Goal: Transaction & Acquisition: Obtain resource

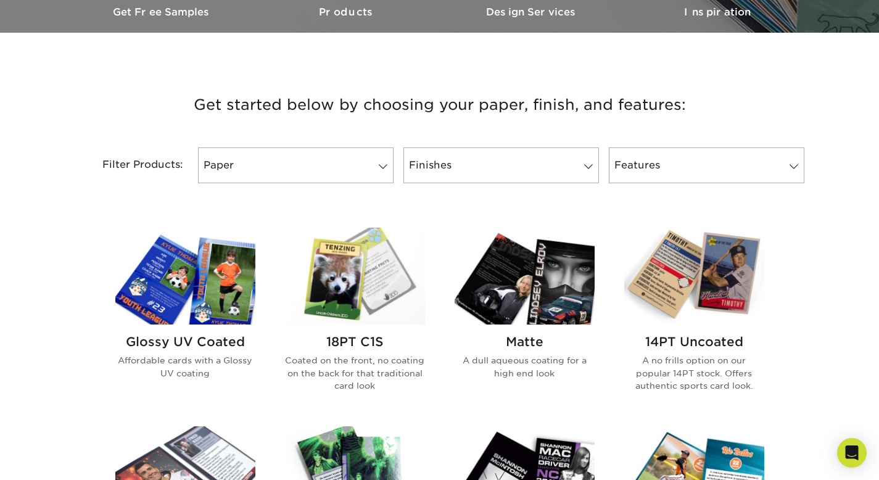
scroll to position [397, 0]
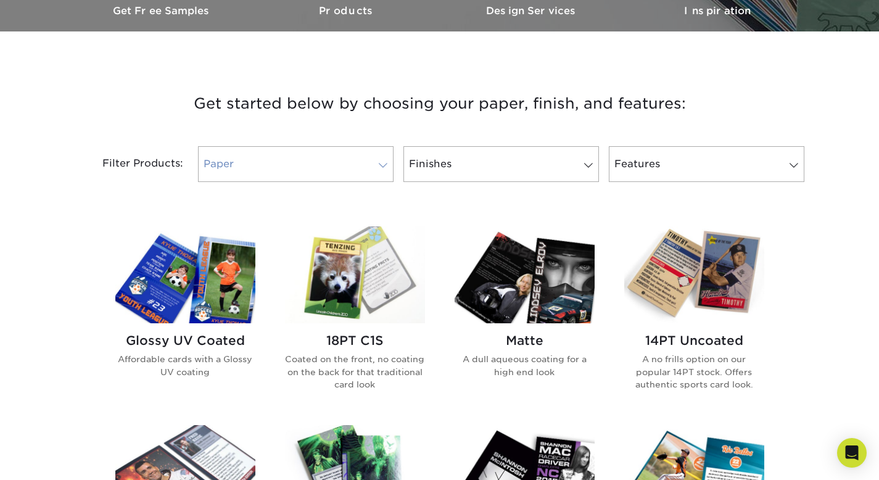
click at [298, 151] on link "Paper" at bounding box center [296, 164] width 196 height 36
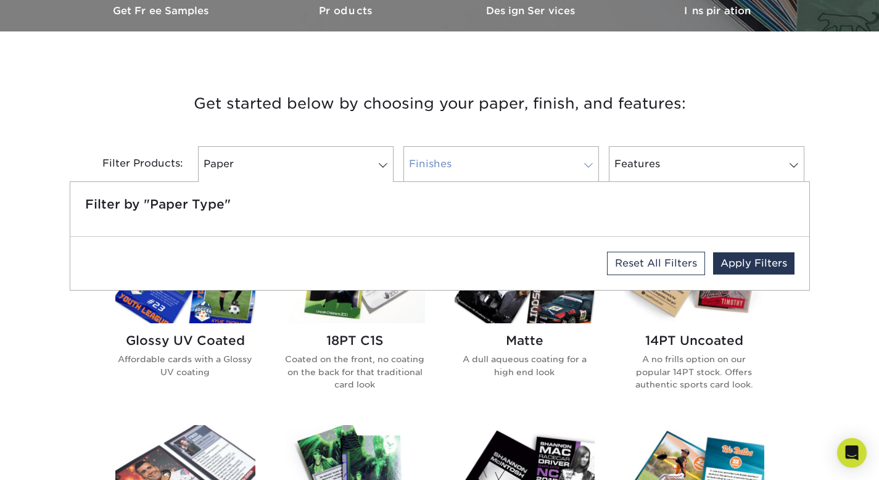
click at [410, 160] on link "Finishes" at bounding box center [501, 164] width 196 height 36
click at [329, 161] on link "Paper" at bounding box center [296, 164] width 196 height 36
click at [300, 128] on h3 "Get started below by choosing your paper, finish, and features:" at bounding box center [440, 104] width 722 height 56
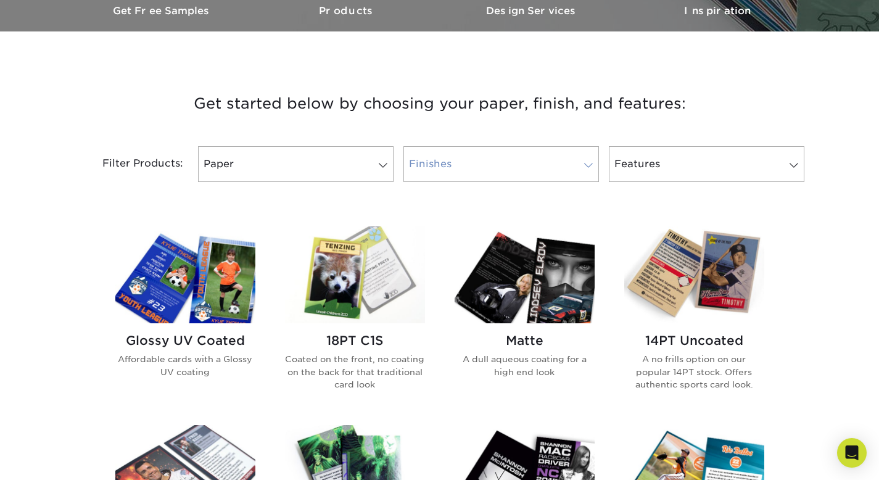
click at [500, 165] on link "Finishes" at bounding box center [501, 164] width 196 height 36
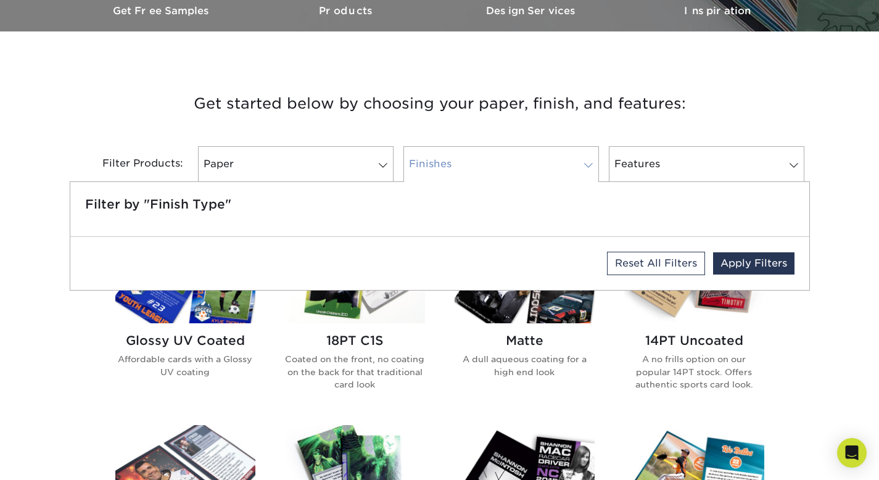
click at [500, 165] on link "Finishes" at bounding box center [501, 164] width 196 height 36
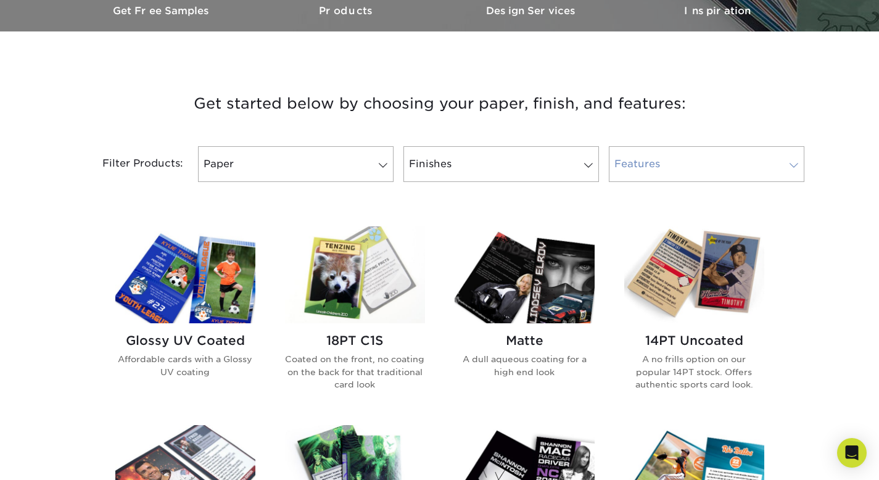
click at [624, 162] on link "Features" at bounding box center [707, 164] width 196 height 36
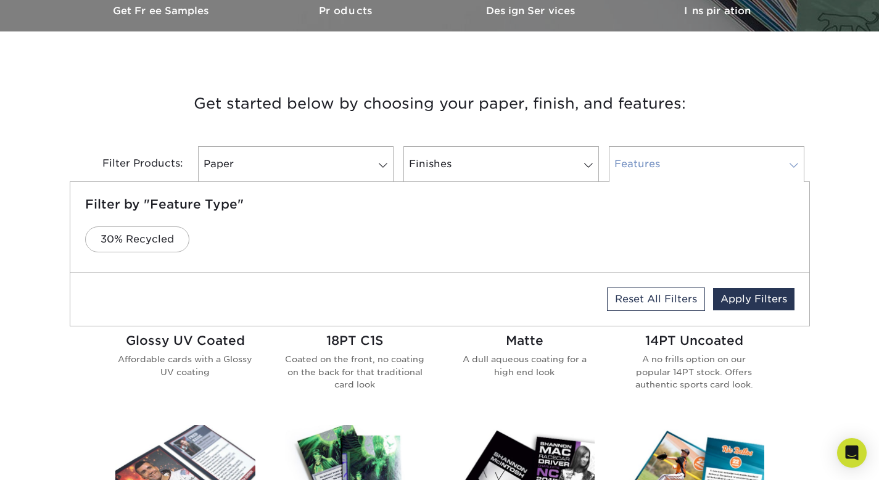
click at [624, 162] on link "Features" at bounding box center [707, 164] width 196 height 36
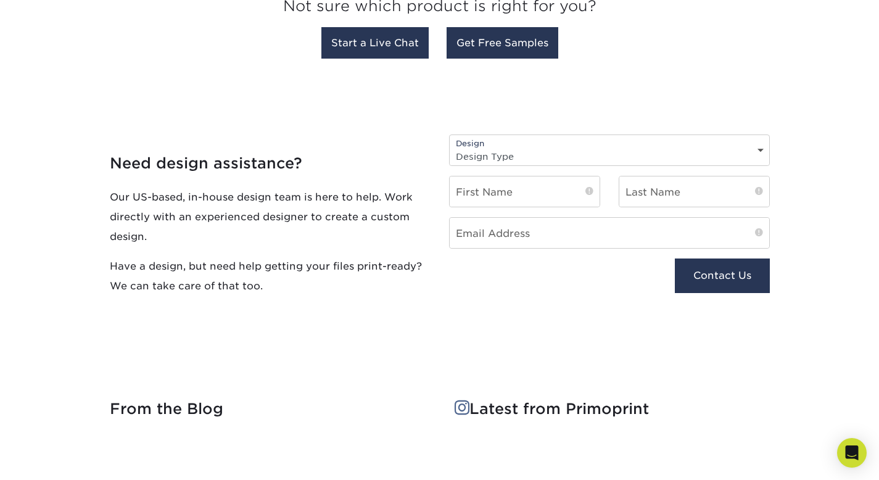
scroll to position [1287, 0]
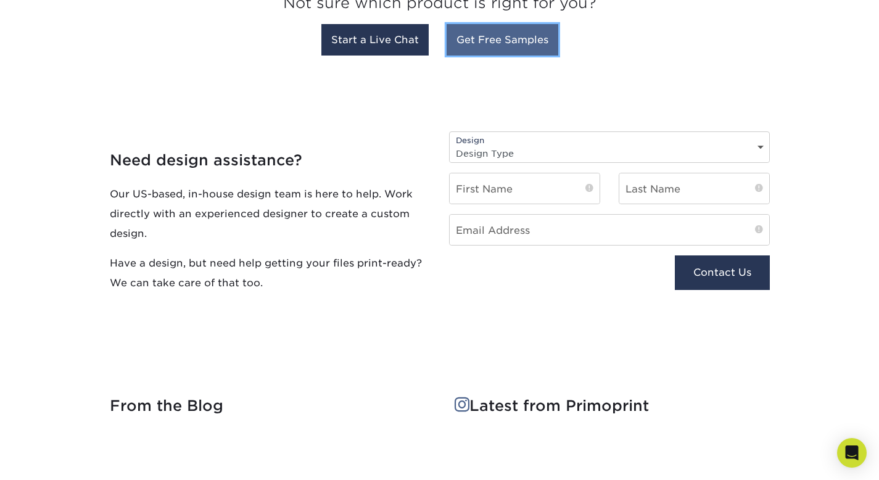
click at [489, 49] on link "Get Free Samples" at bounding box center [503, 39] width 112 height 31
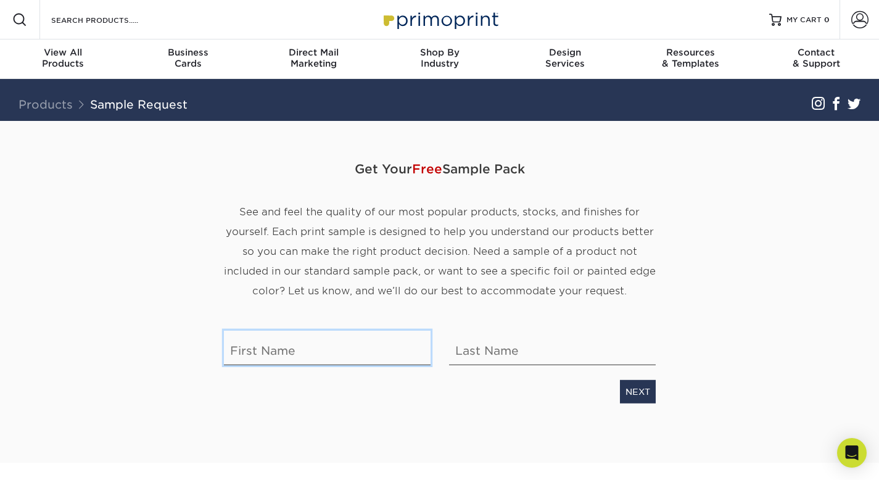
click at [279, 352] on input "text" at bounding box center [327, 348] width 207 height 35
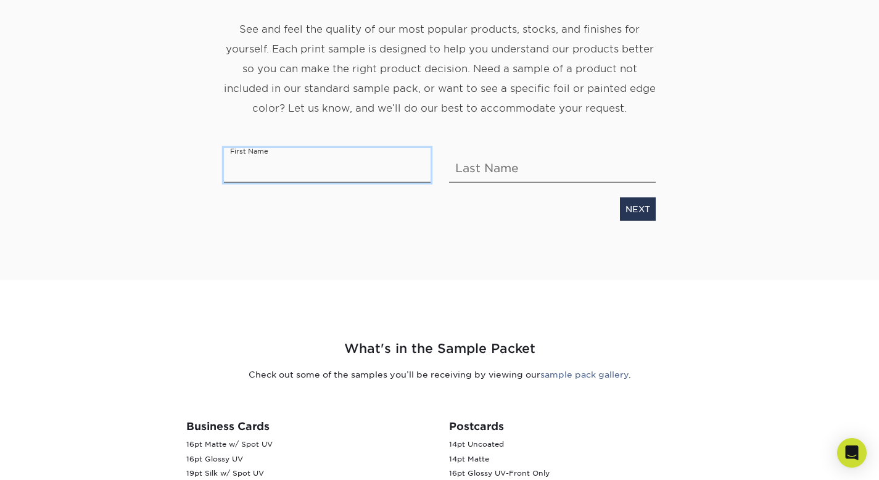
scroll to position [184, 0]
type input "n"
type input "[PERSON_NAME]"
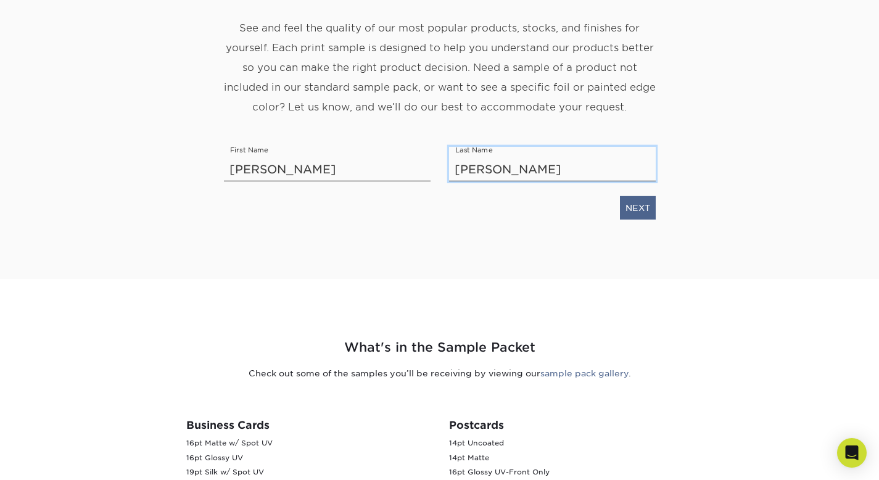
type input "[PERSON_NAME]"
click at [636, 202] on link "NEXT" at bounding box center [638, 207] width 36 height 23
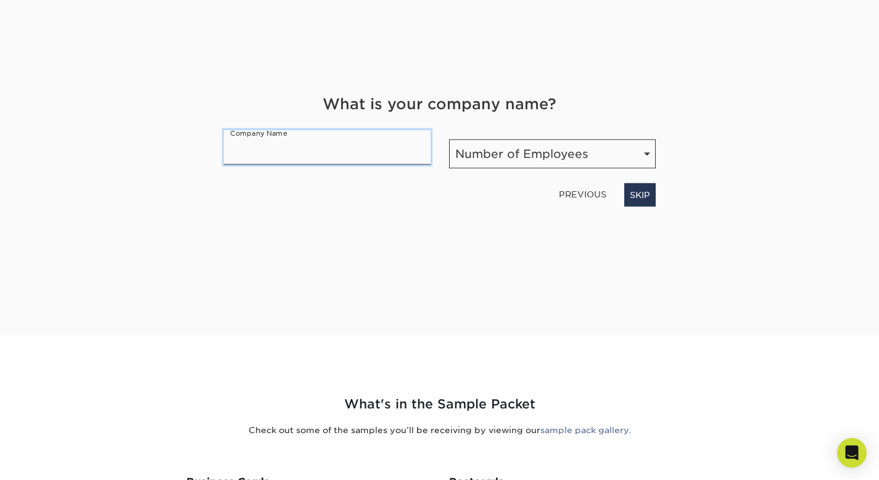
scroll to position [125, 0]
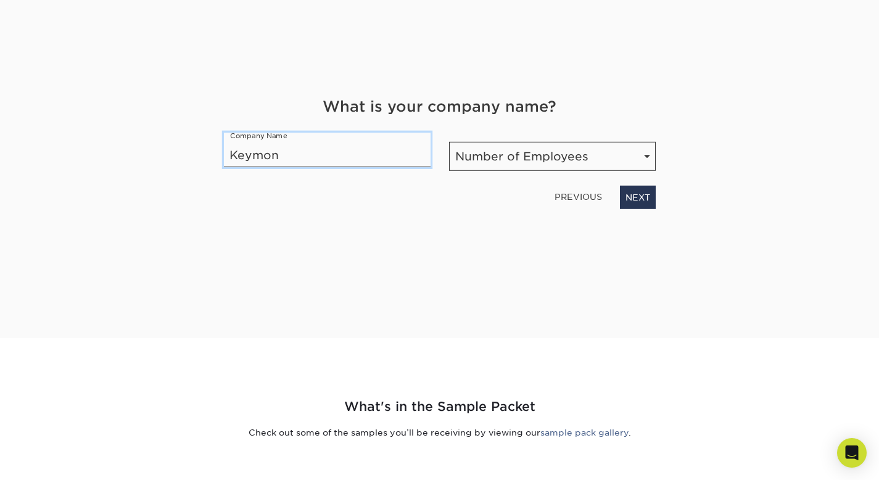
type input "Keymon"
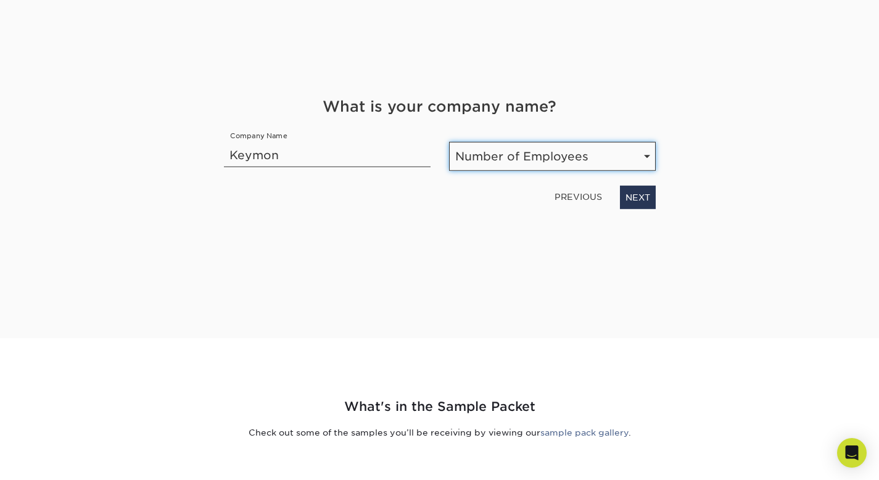
click at [544, 159] on select "Number of Employees Self-employed 1-10 employees 11-50 employees 51-200 employe…" at bounding box center [552, 156] width 207 height 29
select select "Self-employed"
click at [449, 142] on select "Number of Employees Self-employed 1-10 employees 11-50 employees 51-200 employe…" at bounding box center [552, 156] width 207 height 29
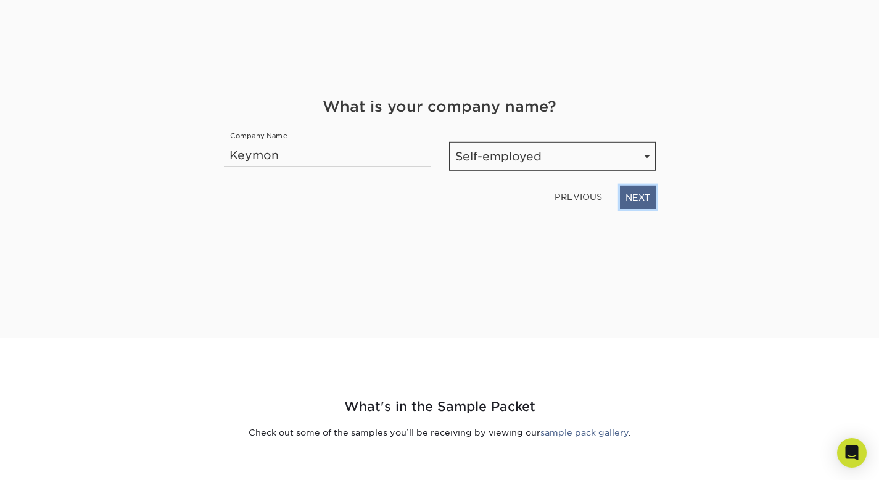
click at [635, 194] on link "NEXT" at bounding box center [638, 197] width 36 height 23
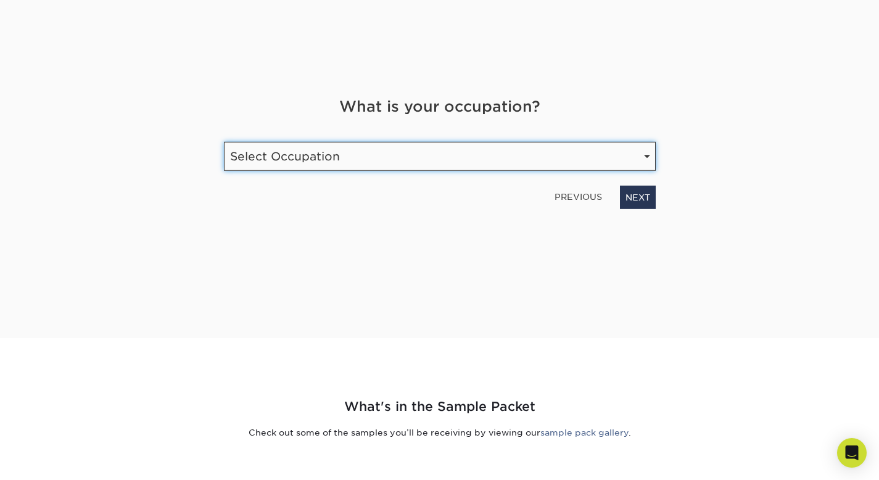
click at [352, 162] on select "Select Occupation Agency Automotive Blogger Cleaning Services Construction Educ…" at bounding box center [440, 156] width 432 height 29
select select "Etsy Shop Owner"
click at [224, 142] on select "Select Occupation Agency Automotive Blogger Cleaning Services Construction Educ…" at bounding box center [440, 156] width 432 height 29
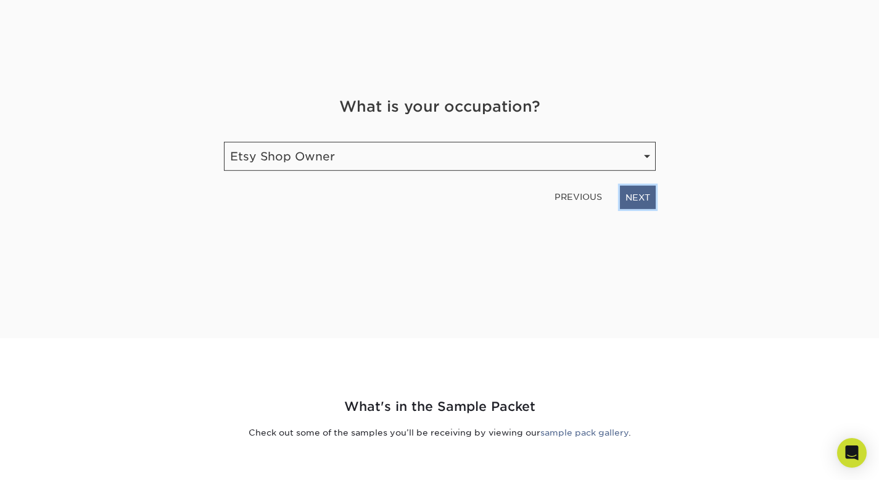
click at [645, 197] on link "NEXT" at bounding box center [638, 197] width 36 height 23
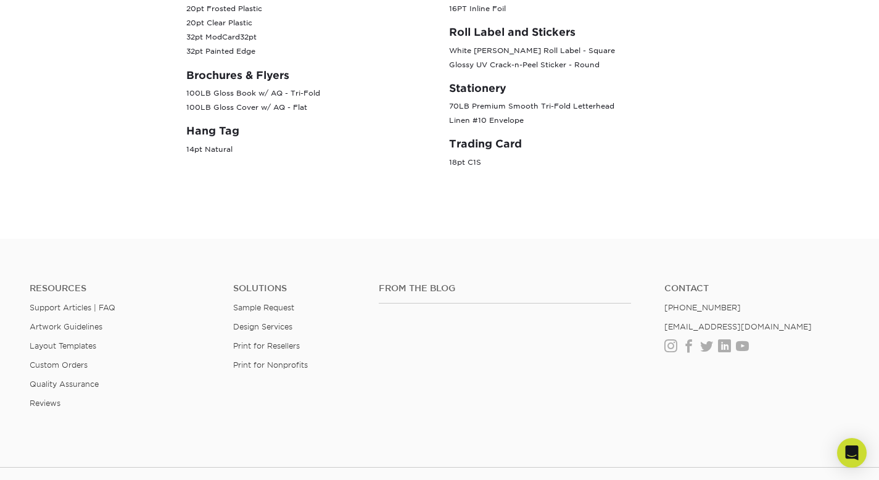
scroll to position [693, 0]
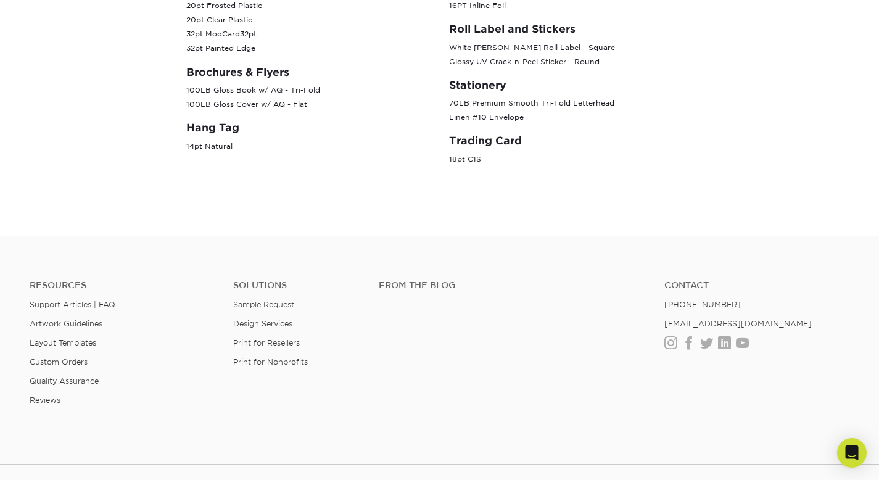
drag, startPoint x: 459, startPoint y: 160, endPoint x: 480, endPoint y: 160, distance: 21.0
click at [477, 160] on p "18pt C1S" at bounding box center [571, 159] width 244 height 14
drag, startPoint x: 481, startPoint y: 160, endPoint x: 442, endPoint y: 160, distance: 39.5
click at [442, 160] on div "Postcards 14pt Uncoated 14pt Matte 16pt Glossy UV-Front Only 18pt Kraft w/ Whit…" at bounding box center [571, 43] width 263 height 266
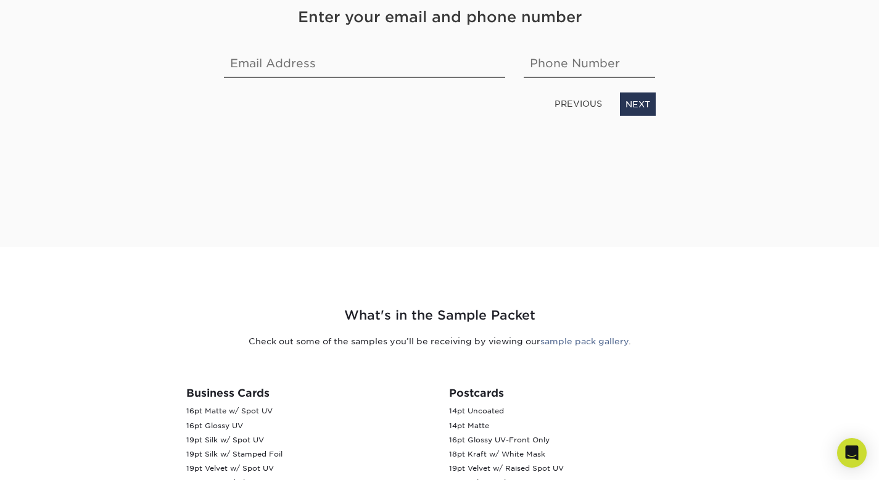
scroll to position [197, 0]
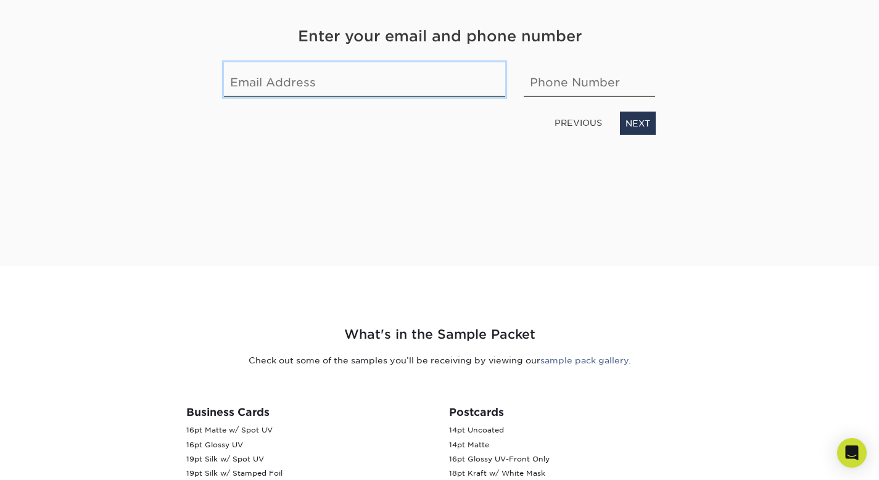
click at [352, 85] on input "email" at bounding box center [365, 79] width 282 height 35
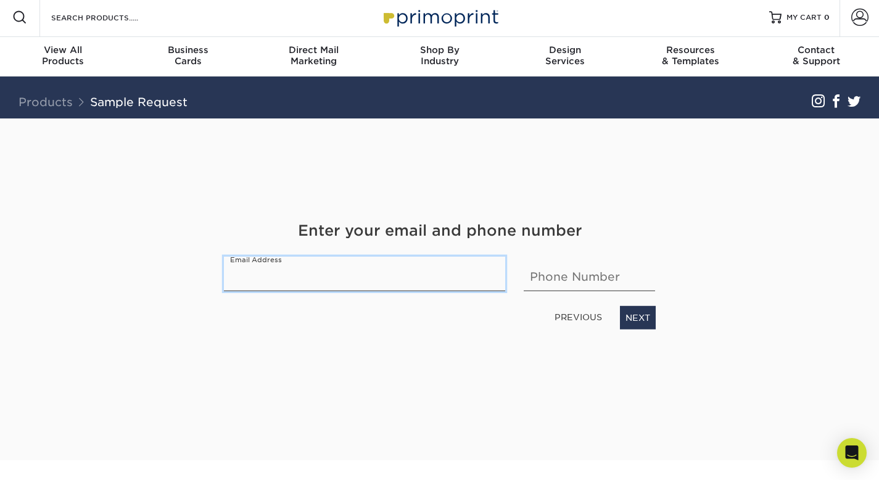
scroll to position [0, 0]
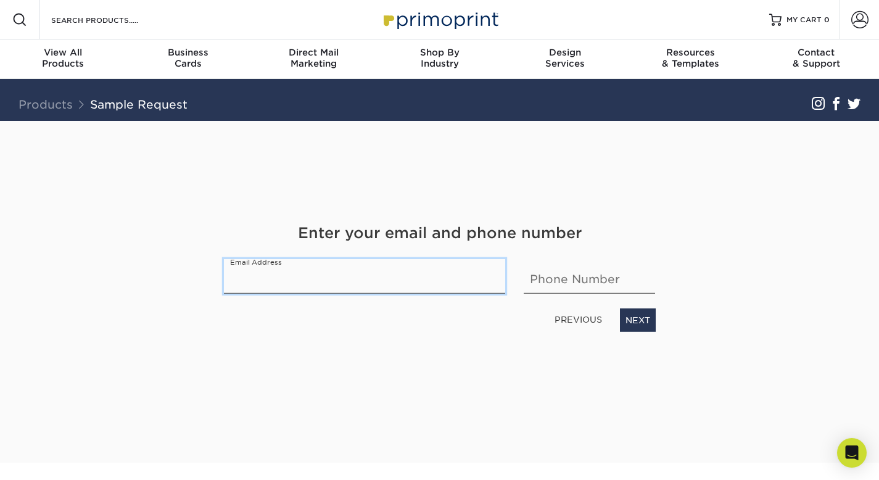
click at [400, 276] on input "email" at bounding box center [365, 276] width 282 height 35
